Goal: Transaction & Acquisition: Obtain resource

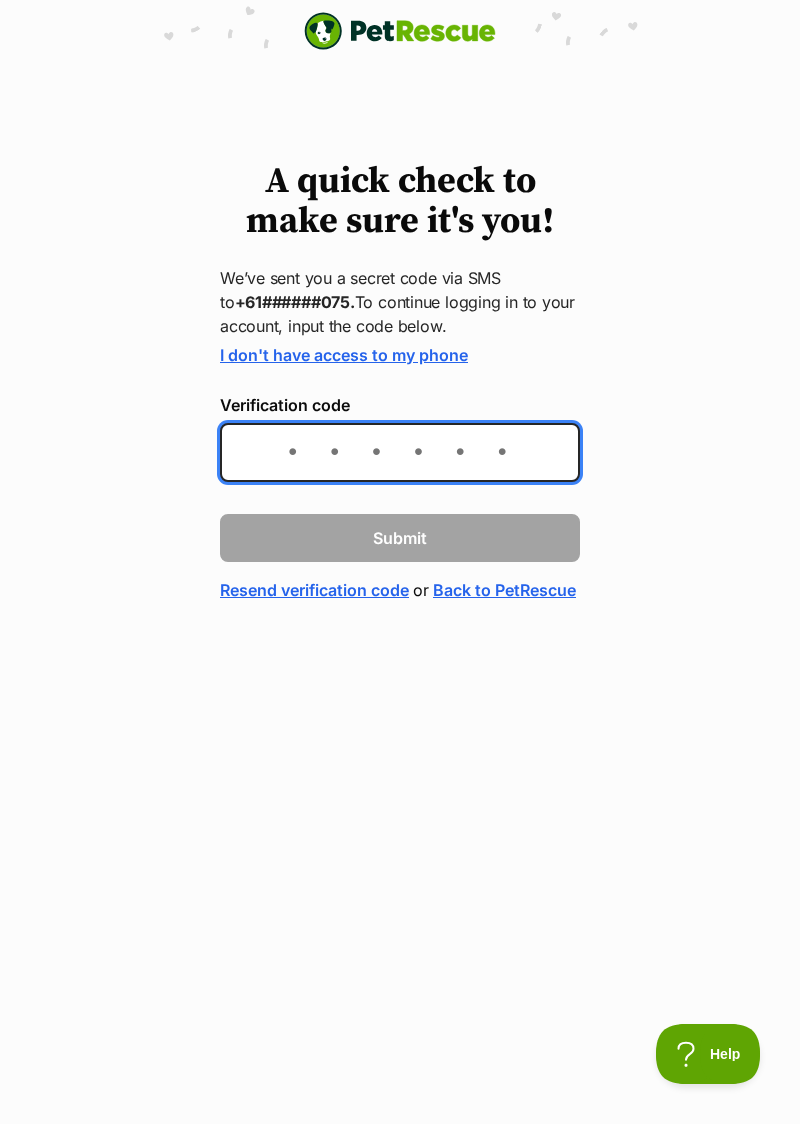
click at [304, 446] on input "Verification code" at bounding box center [400, 452] width 360 height 59
type input "908784"
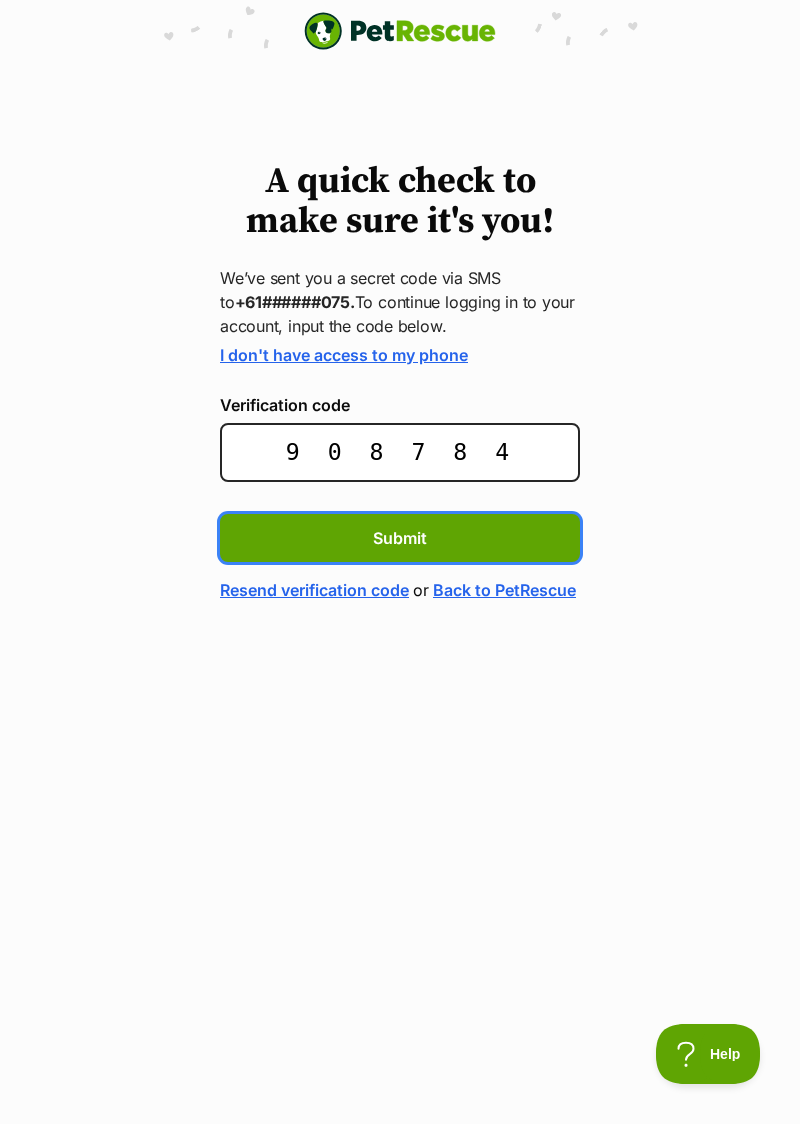
click at [408, 536] on span "Submit" at bounding box center [400, 538] width 54 height 24
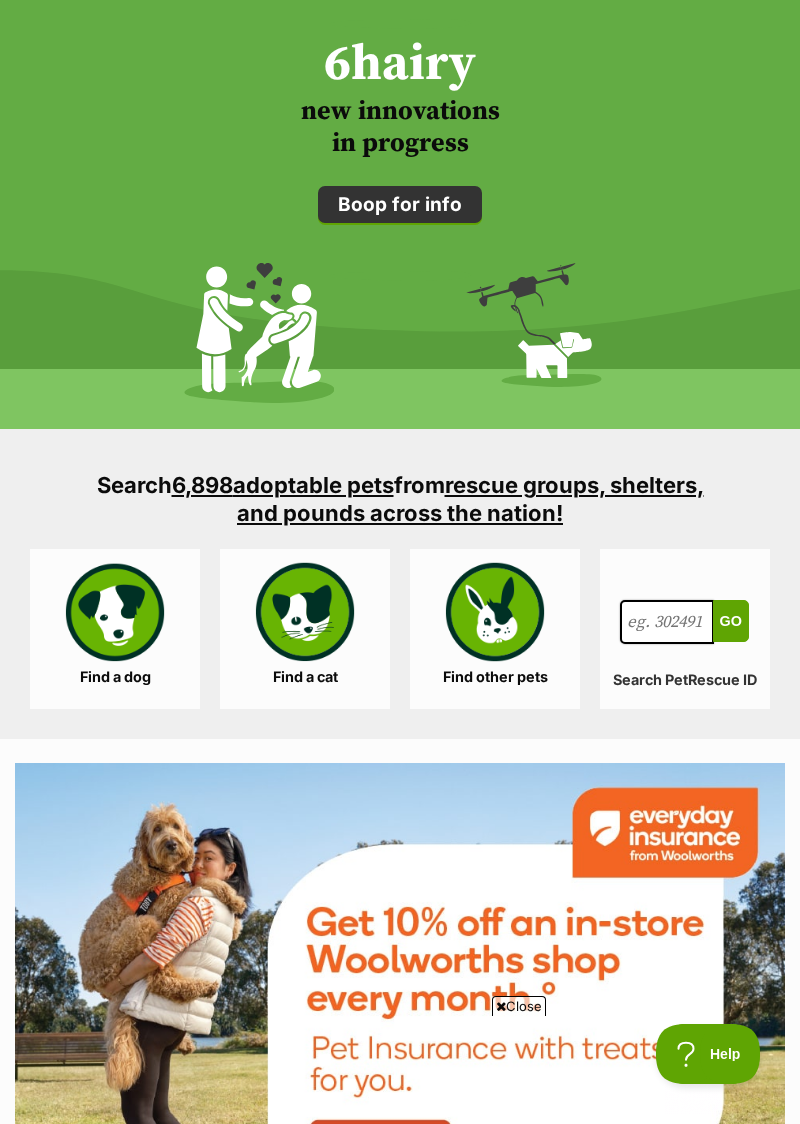
click at [121, 599] on link "Find a dog" at bounding box center [115, 629] width 170 height 160
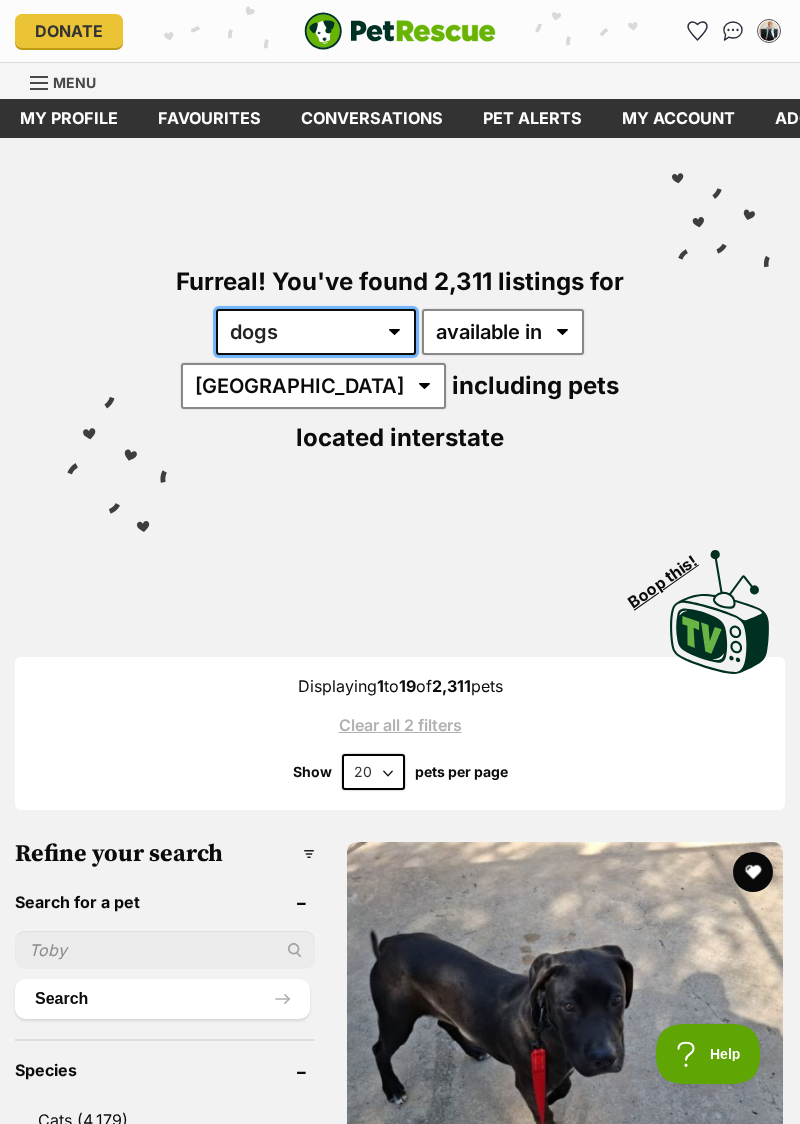
click at [398, 324] on select "any type of pet cats dogs other pets" at bounding box center [316, 332] width 200 height 46
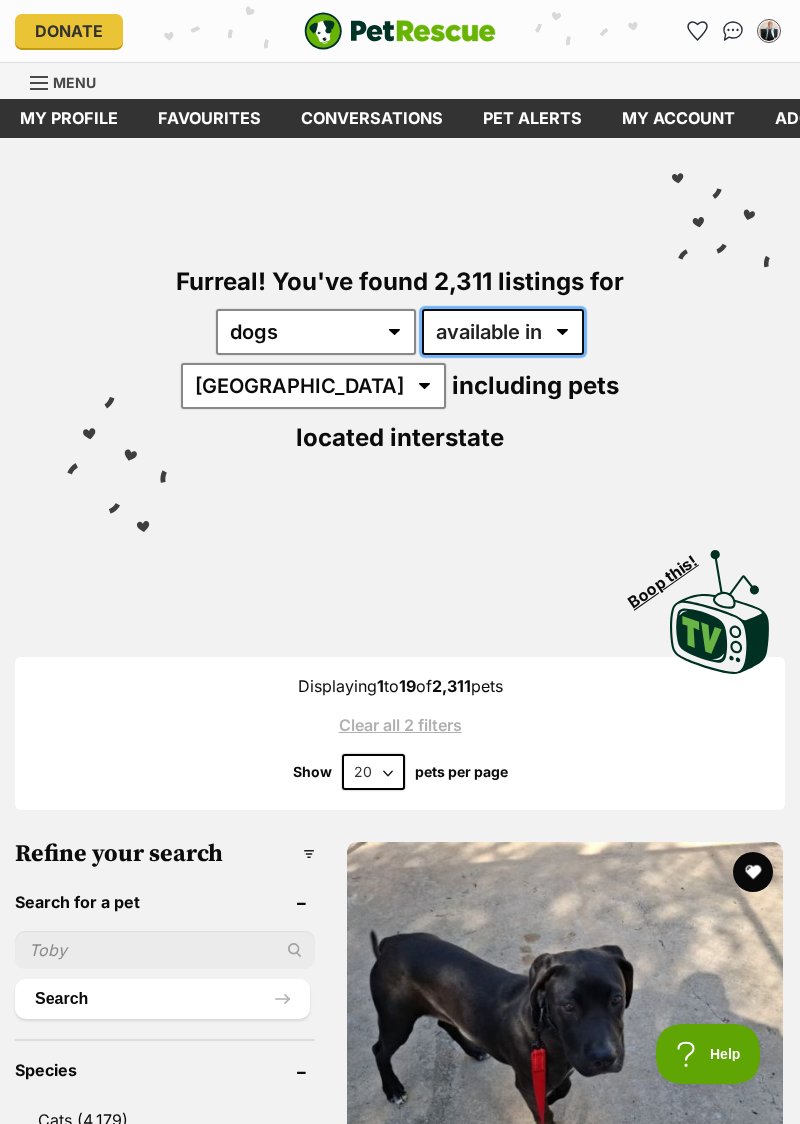
click at [570, 340] on select "available in located in" at bounding box center [503, 332] width 162 height 46
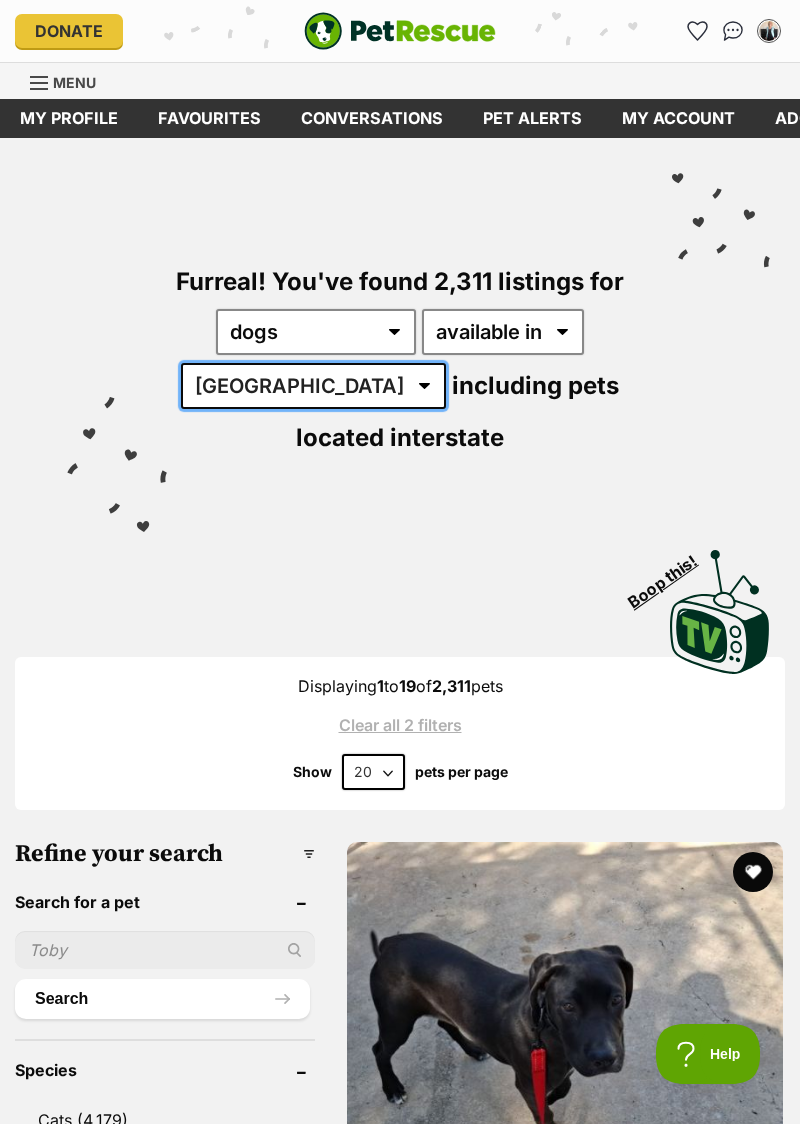
click at [306, 384] on select "Australia ACT NSW NT QLD SA TAS VIC WA" at bounding box center [313, 386] width 265 height 46
select select "VIC"
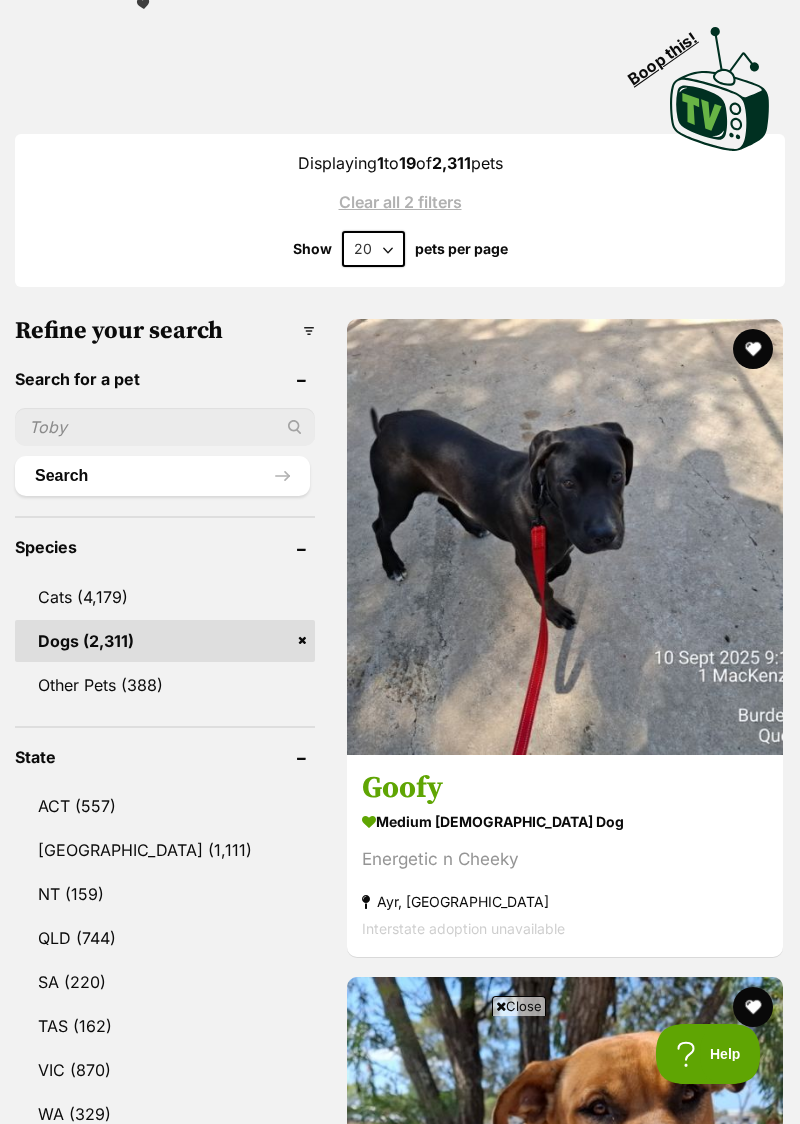
scroll to position [524, 0]
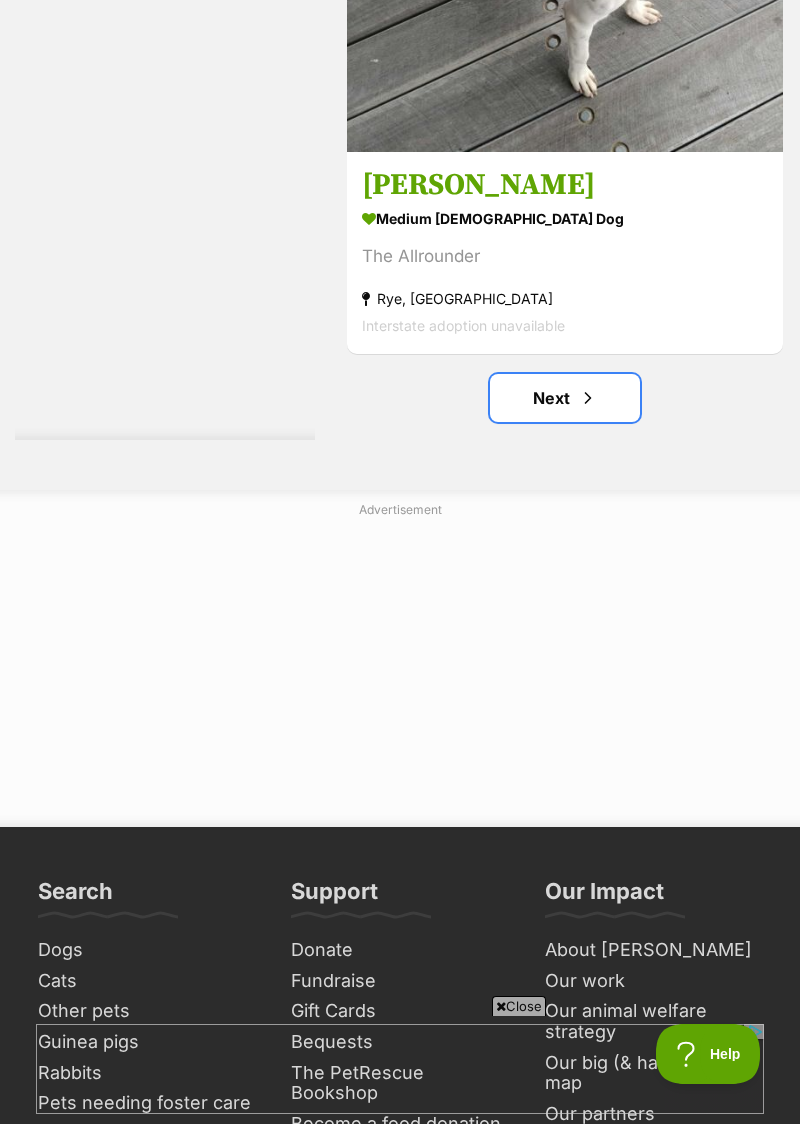
click at [580, 386] on span "Next page" at bounding box center [588, 398] width 20 height 24
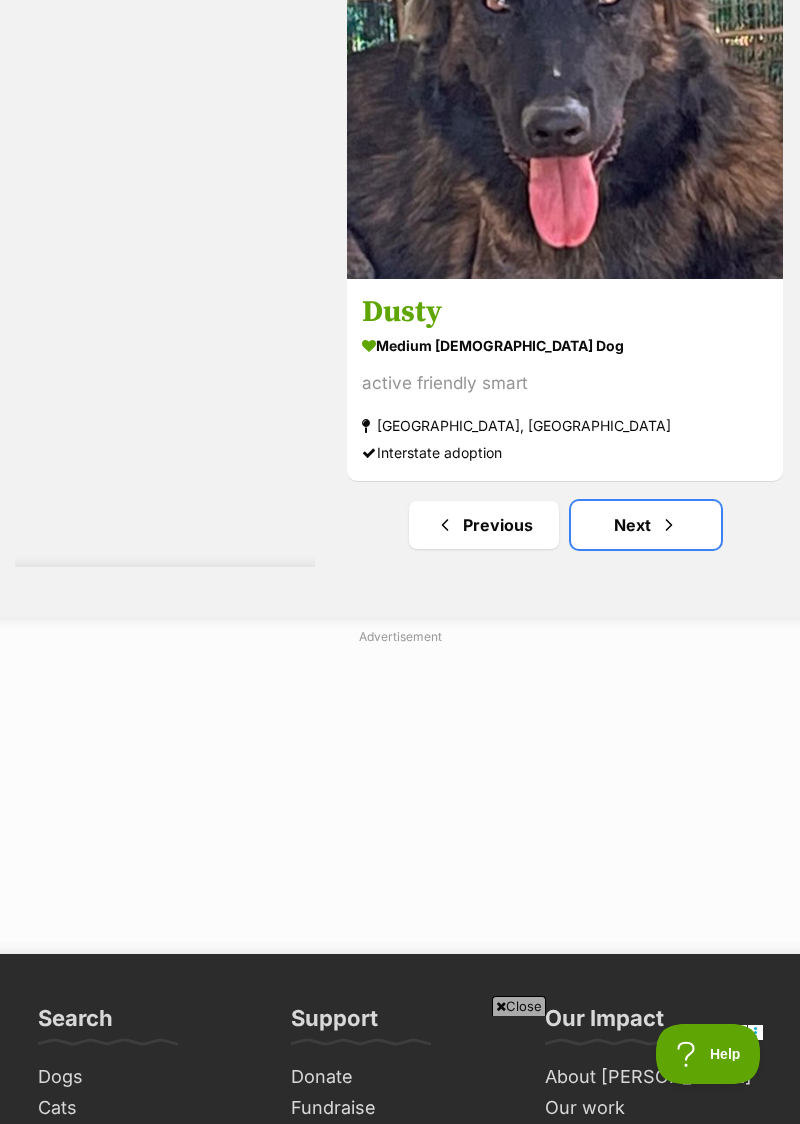
click at [637, 524] on link "Next" at bounding box center [646, 525] width 150 height 48
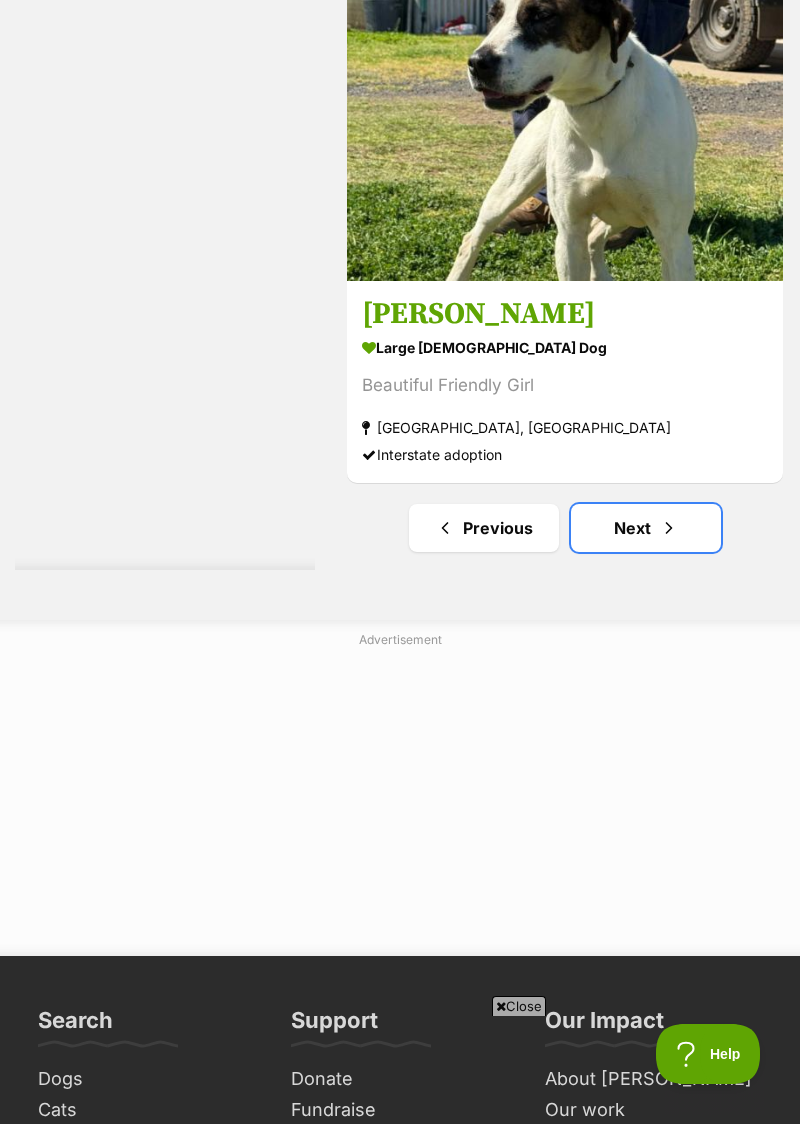
click at [647, 527] on link "Next" at bounding box center [646, 528] width 150 height 48
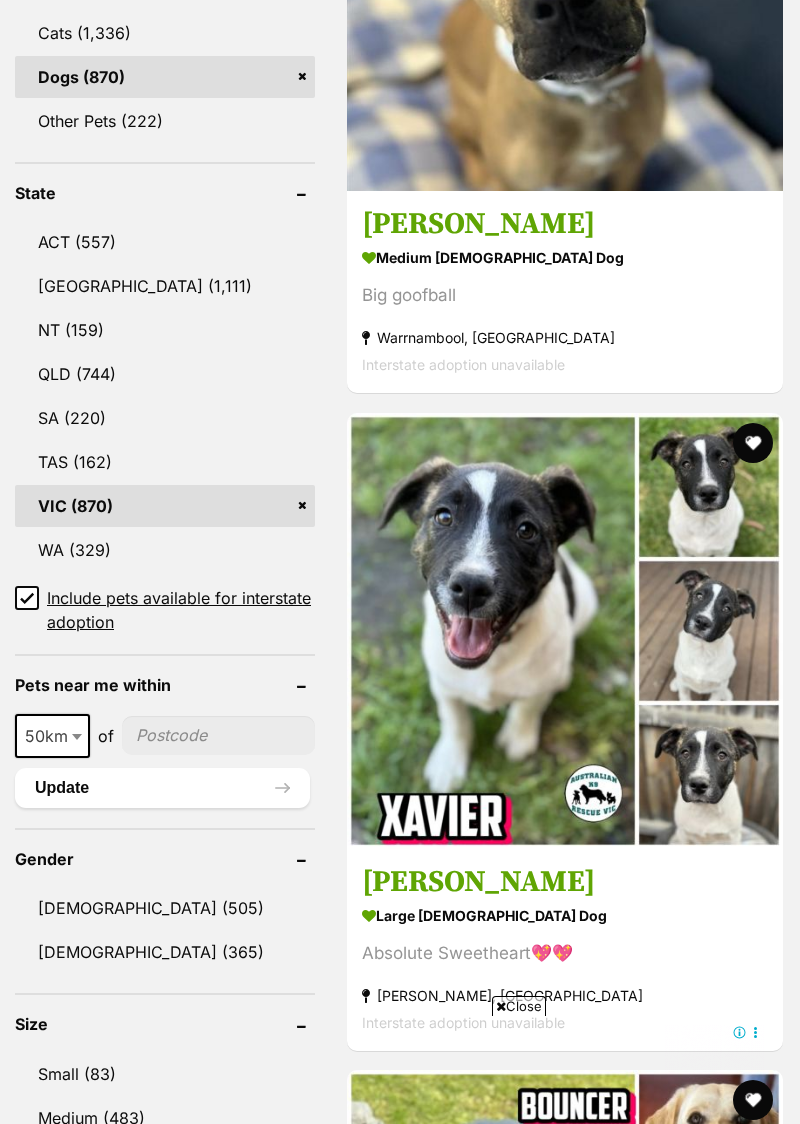
click at [527, 536] on img at bounding box center [565, 631] width 436 height 436
